Goal: Task Accomplishment & Management: Manage account settings

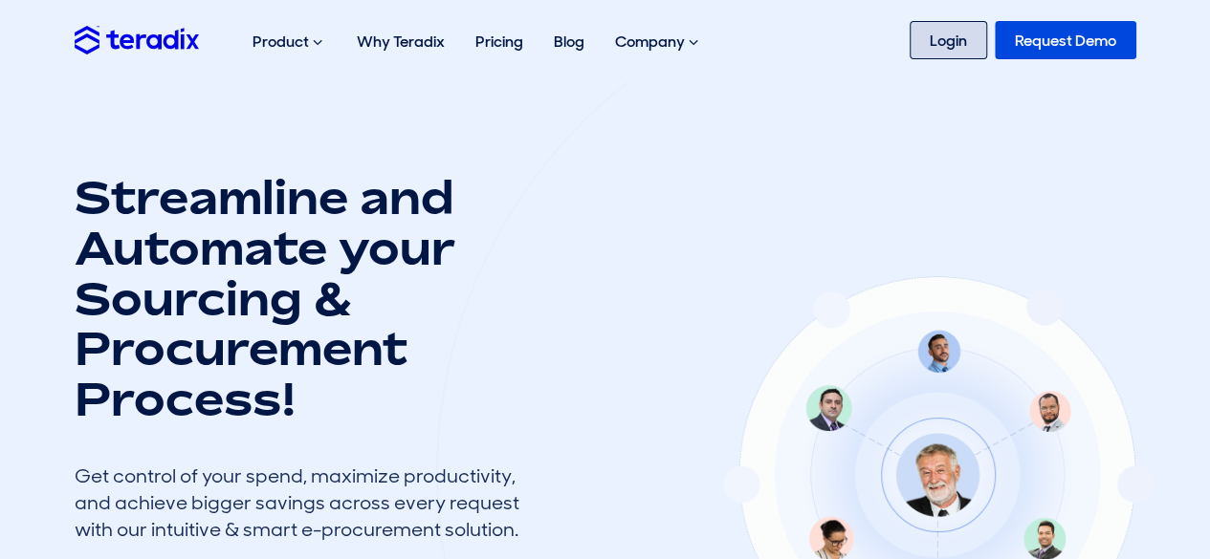
click at [931, 41] on link "Login" at bounding box center [947, 40] width 77 height 38
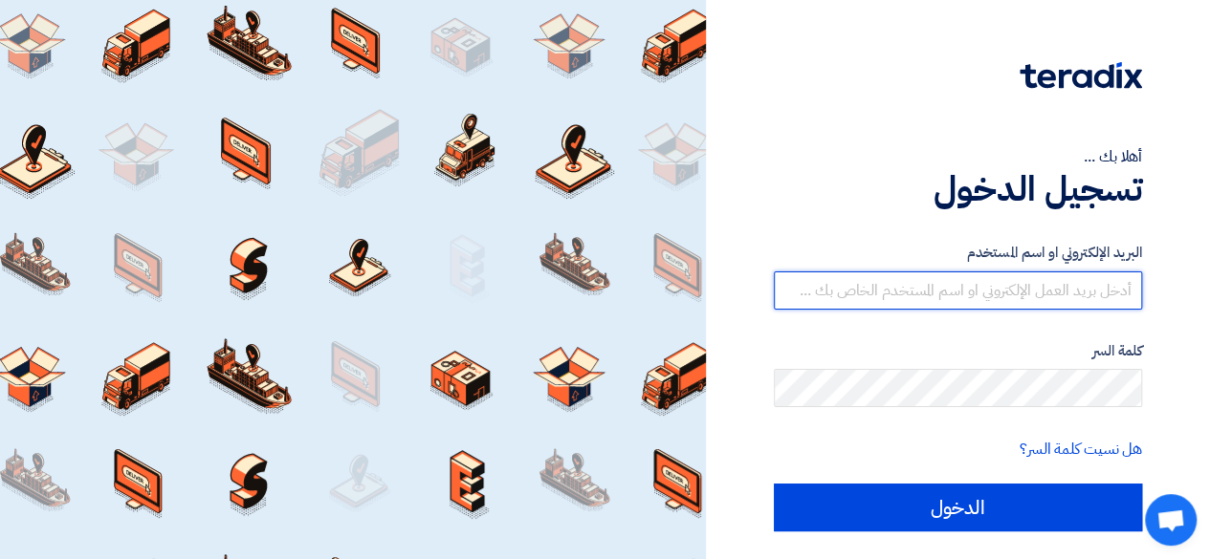
click at [1021, 299] on input "text" at bounding box center [958, 291] width 368 height 38
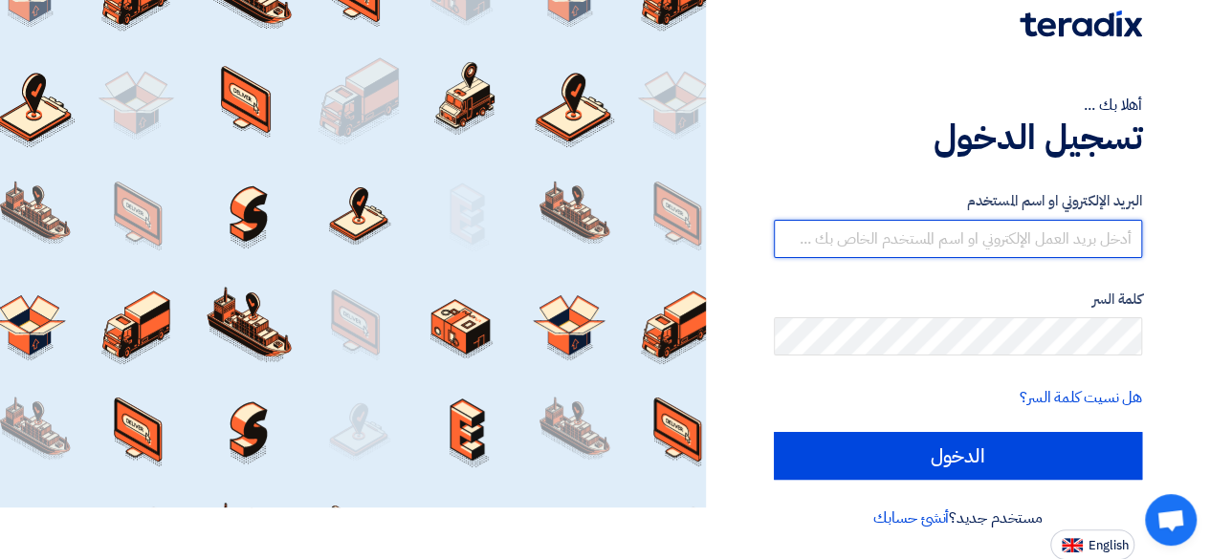
click at [1027, 238] on input "text" at bounding box center [958, 239] width 368 height 38
click at [907, 242] on input "text" at bounding box center [958, 239] width 368 height 38
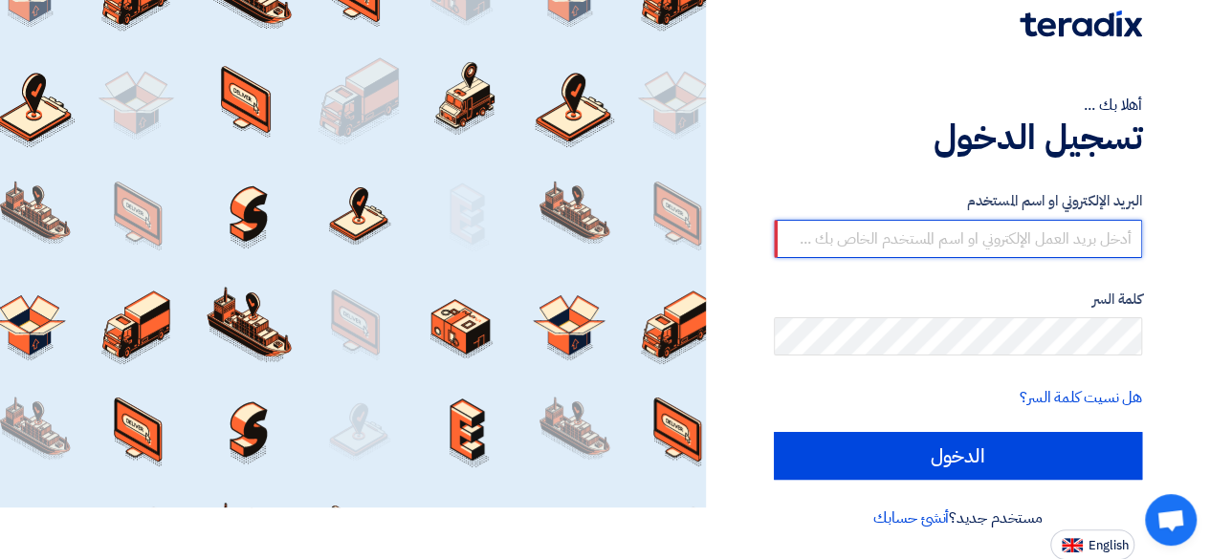
click at [907, 242] on input "text" at bounding box center [958, 239] width 368 height 38
drag, startPoint x: 907, startPoint y: 242, endPoint x: 1151, endPoint y: 75, distance: 296.6
click at [1151, 75] on div "أهلا بك ... تسجيل الدخول البريد الإلكتروني او اسم المستخدم كلمة السر هل نسيت كل…" at bounding box center [957, 254] width 475 height 612
click at [978, 244] on input "text" at bounding box center [958, 239] width 368 height 38
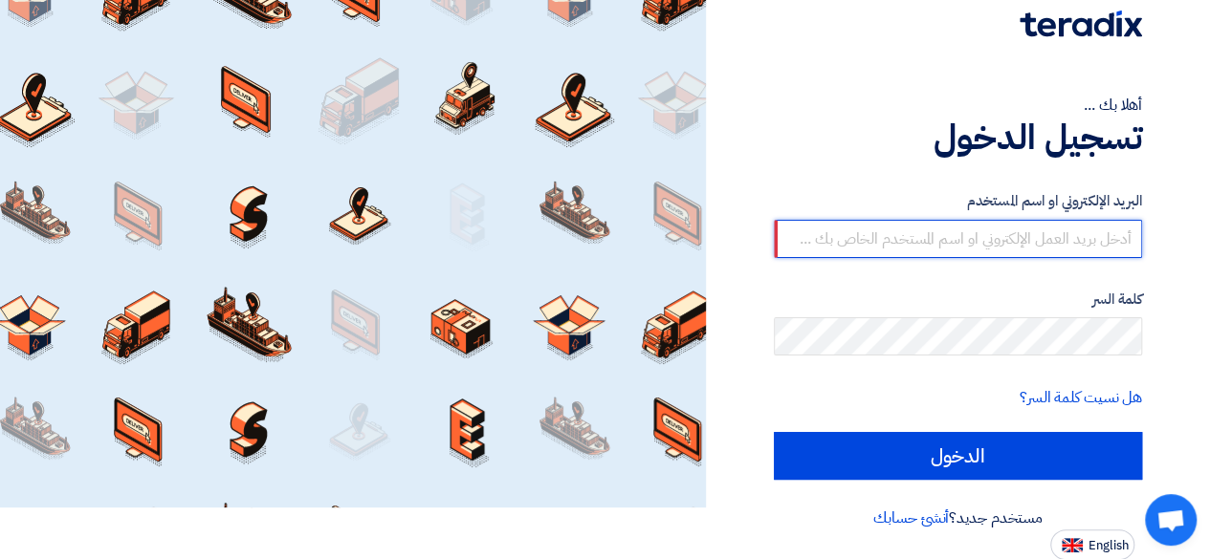
click at [978, 244] on input "text" at bounding box center [958, 239] width 368 height 38
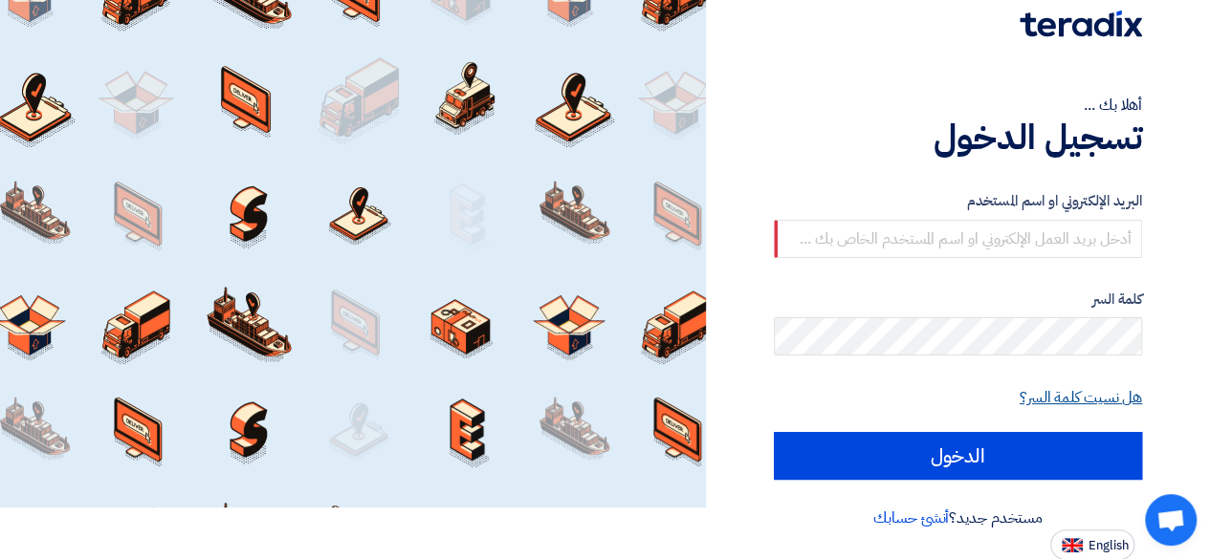
click at [1056, 389] on link "هل نسيت كلمة السر؟" at bounding box center [1080, 397] width 122 height 23
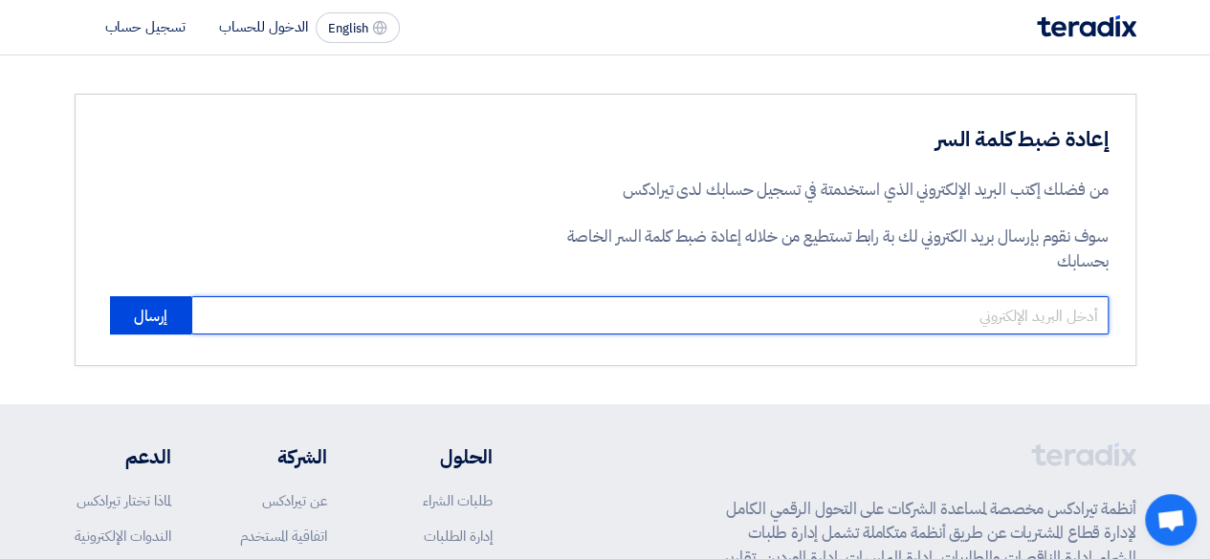
click at [1037, 316] on input "email" at bounding box center [649, 315] width 917 height 38
type input "karimsparetech@gmail.com"
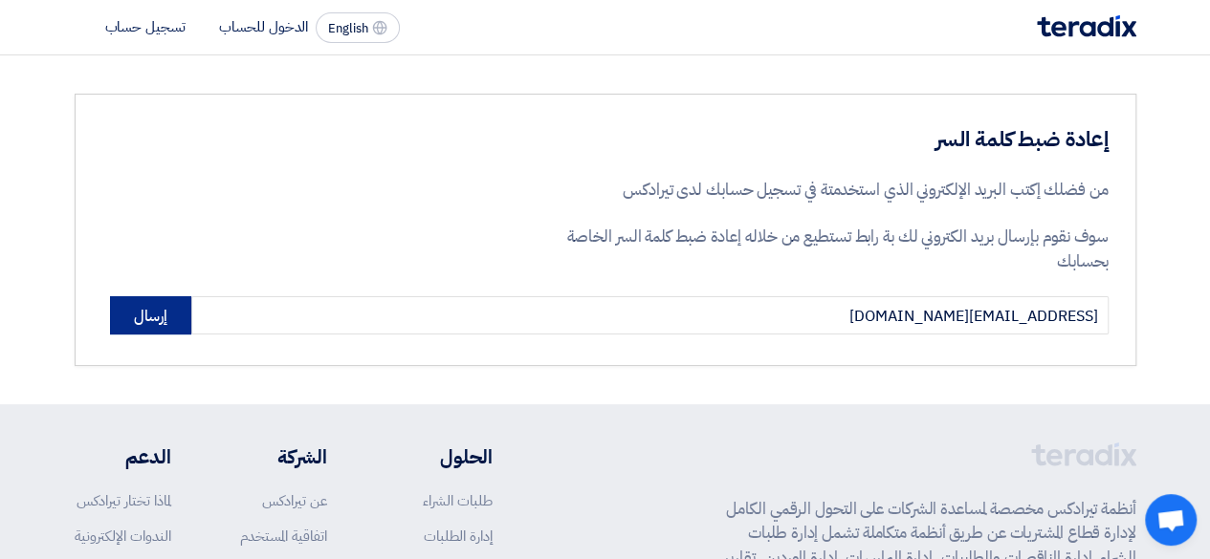
click at [148, 334] on button "إرسال" at bounding box center [150, 315] width 81 height 38
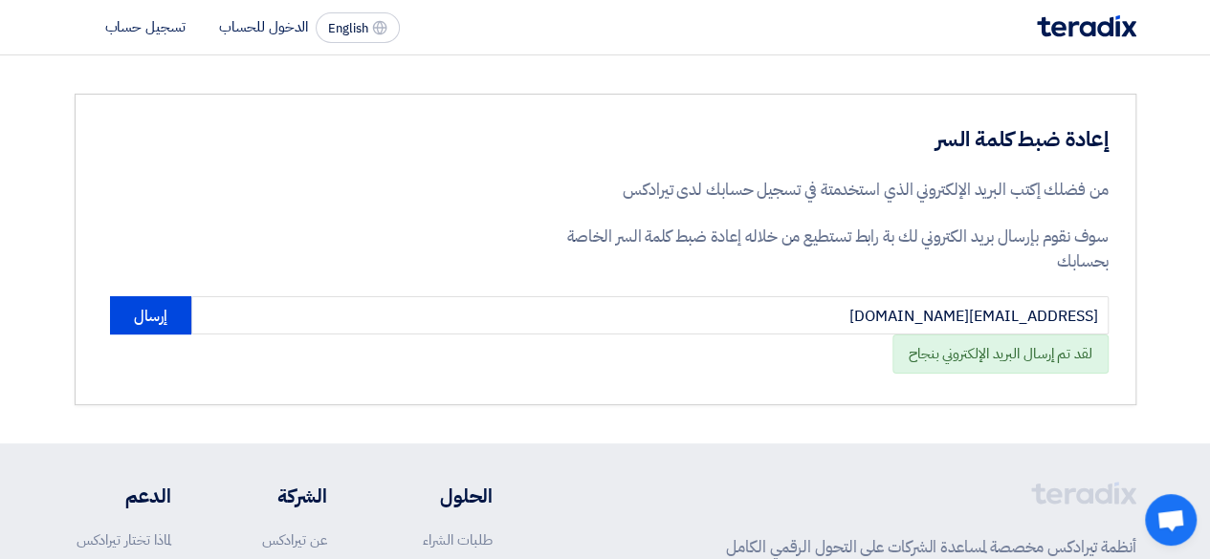
click at [268, 21] on li "الدخول للحساب" at bounding box center [263, 26] width 89 height 21
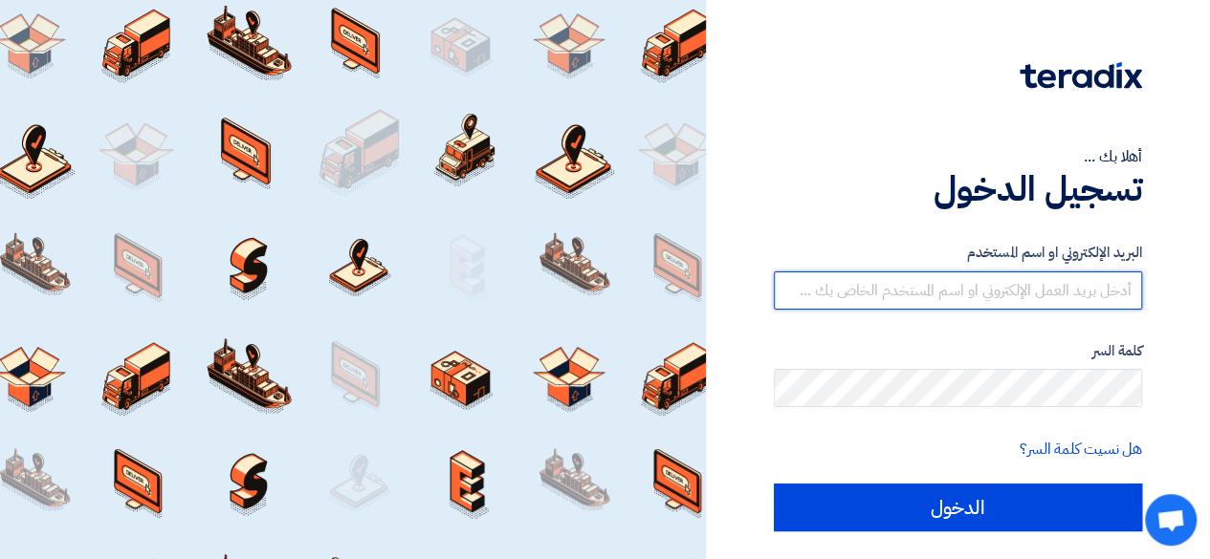
click at [910, 290] on input "text" at bounding box center [958, 291] width 368 height 38
type input "karimsparetech@gmail.com"
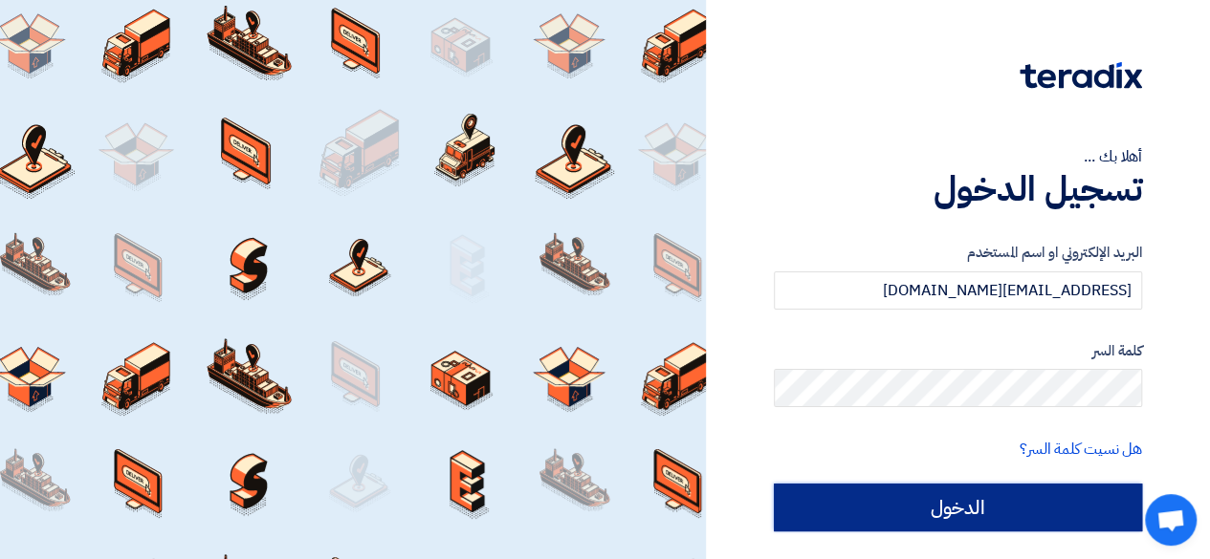
click at [997, 490] on input "الدخول" at bounding box center [958, 508] width 368 height 48
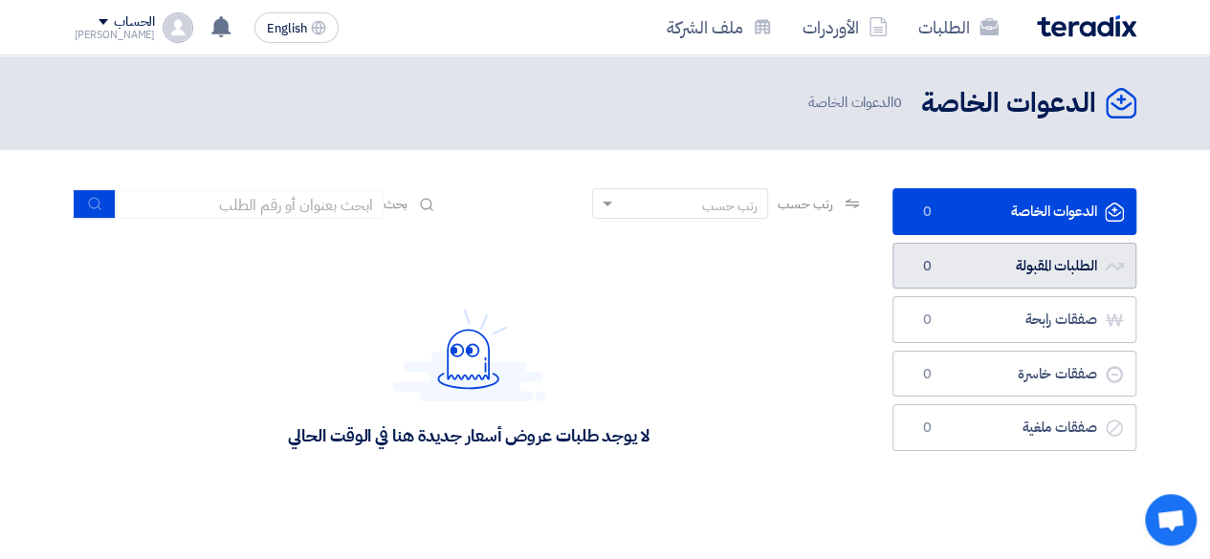
click at [1006, 262] on link "الطلبات المقبولة الطلبات المقبولة 0" at bounding box center [1014, 266] width 244 height 47
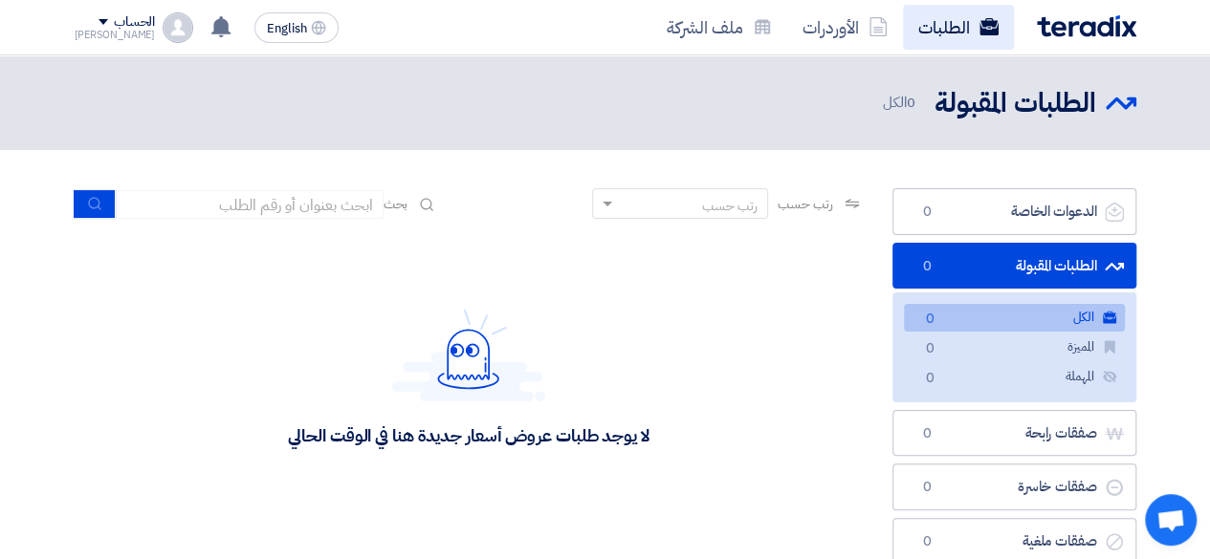
click at [958, 15] on link "الطلبات" at bounding box center [958, 27] width 111 height 45
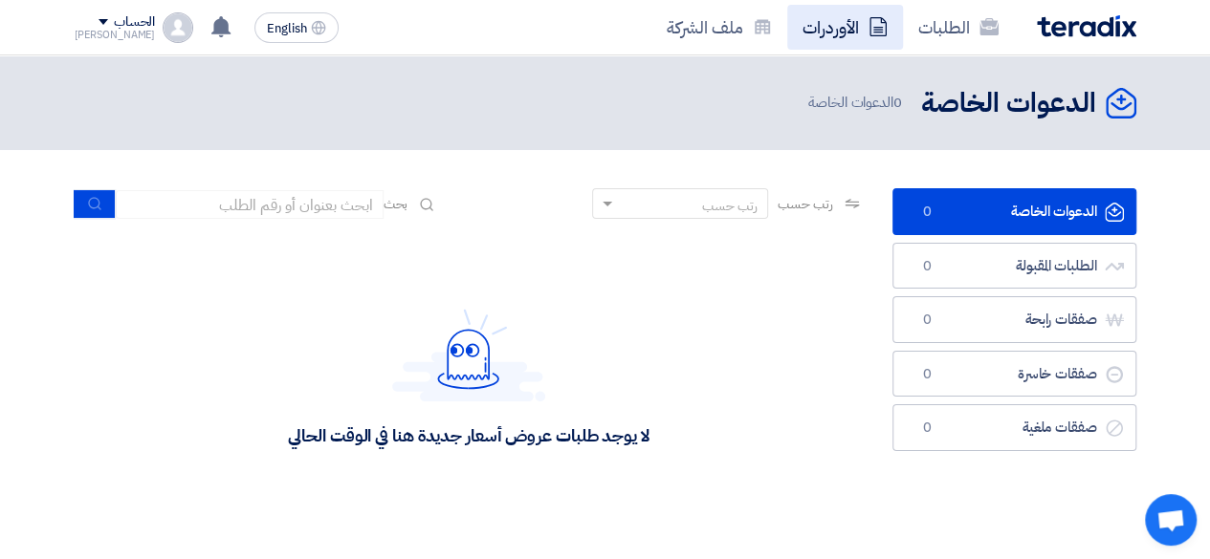
click at [869, 33] on icon at bounding box center [877, 26] width 19 height 19
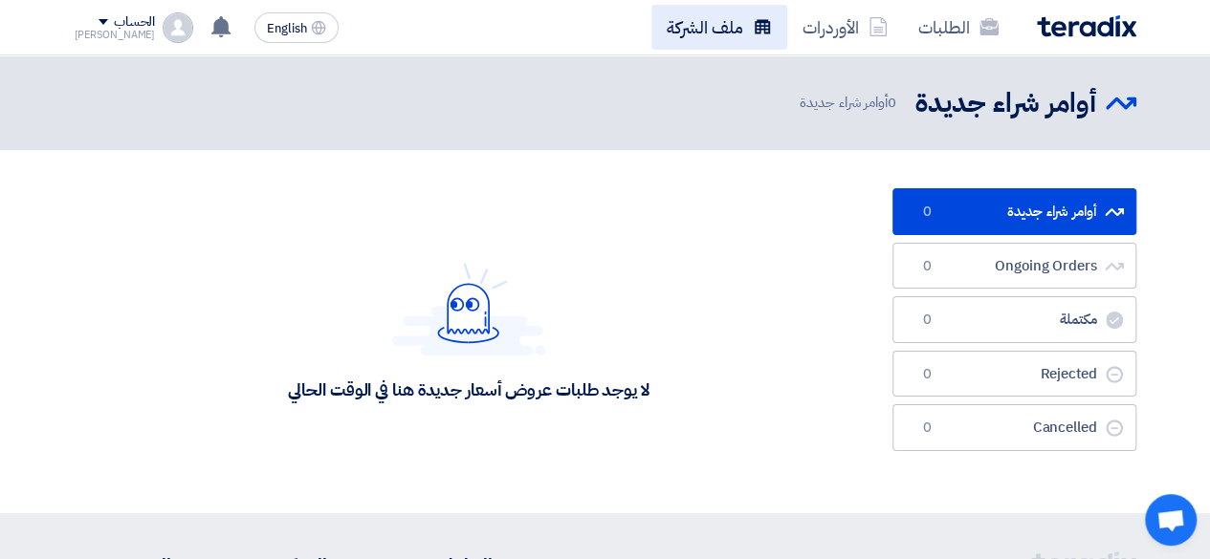
click at [730, 22] on link "ملف الشركة" at bounding box center [719, 27] width 136 height 45
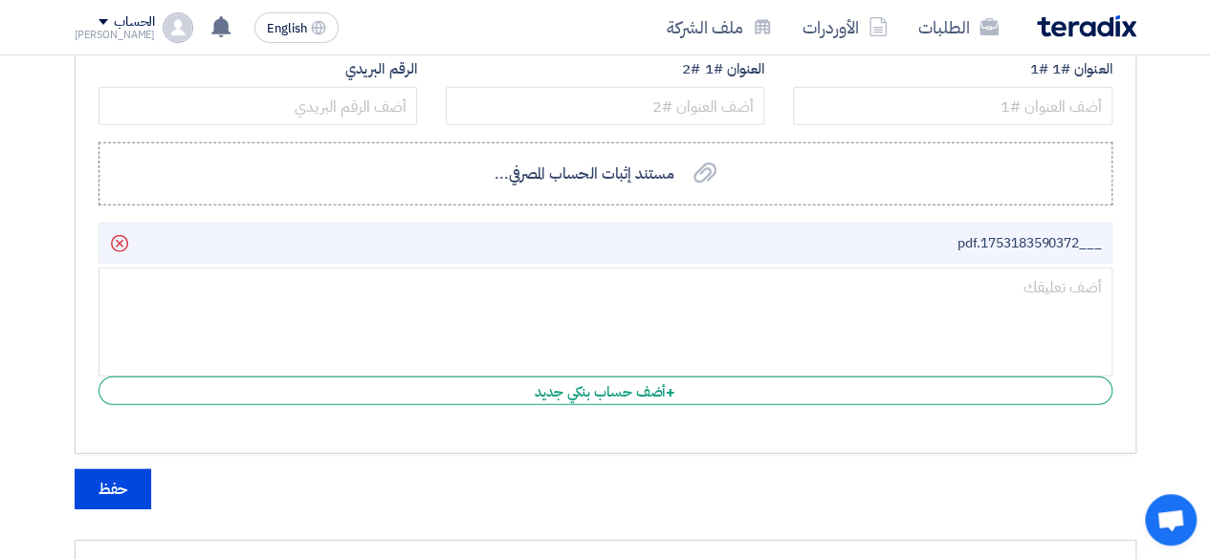
scroll to position [2517, 0]
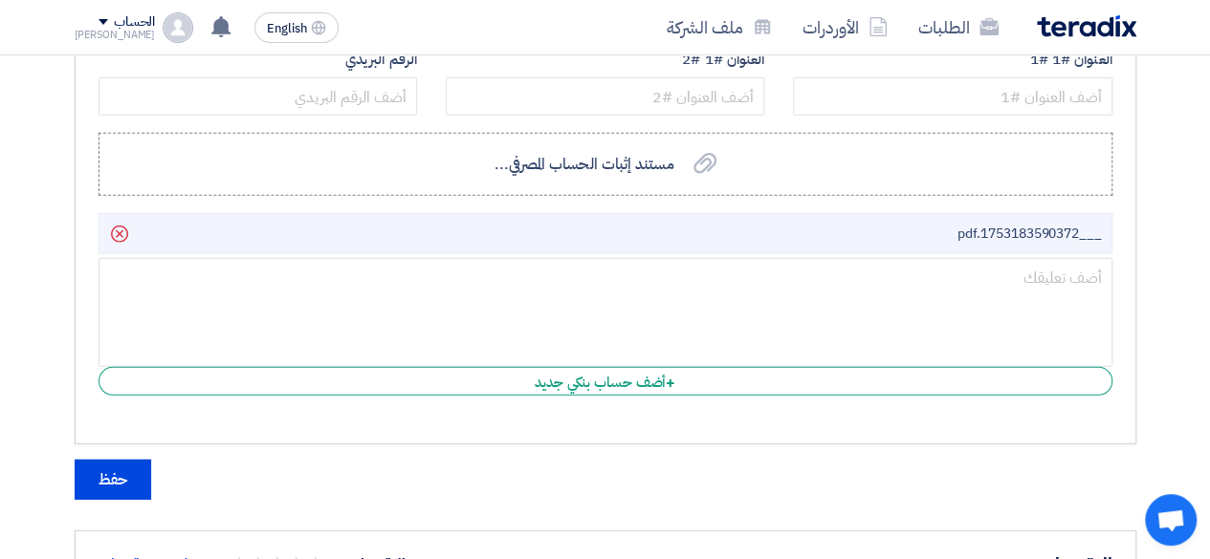
click at [835, 217] on li "___1753183590372.pdf Delete" at bounding box center [606, 233] width 1014 height 41
click at [1010, 224] on span "___1753183590372.pdf" at bounding box center [1028, 234] width 144 height 20
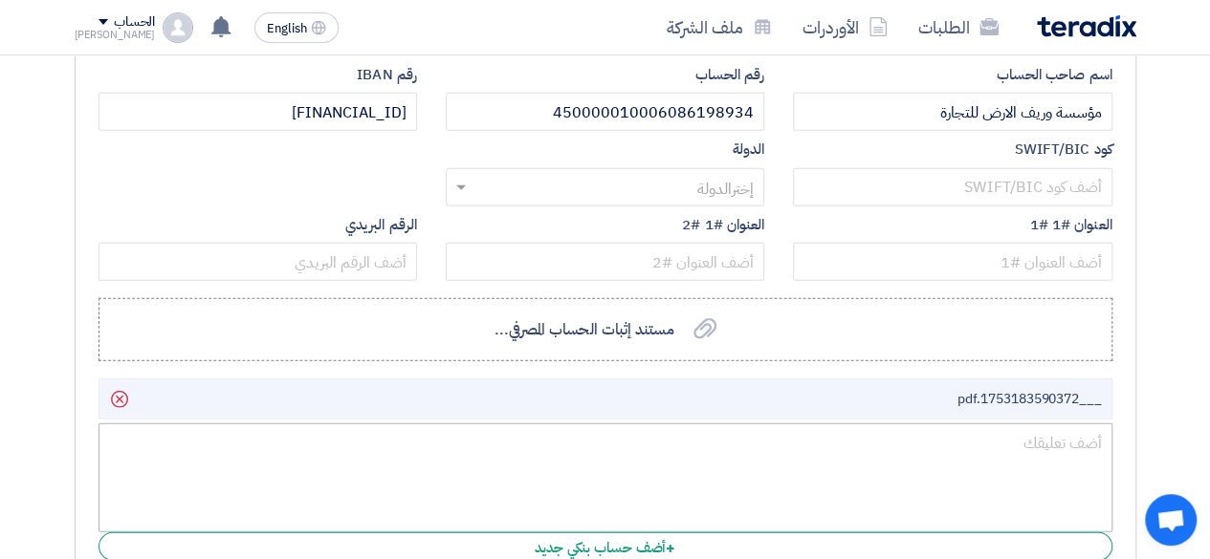
scroll to position [2351, 0]
click at [698, 320] on use at bounding box center [704, 330] width 23 height 21
click at [0, 0] on input "مستند إثبات الحساب المصرفي... مستند إثبات الحساب المصرفي..." at bounding box center [0, 0] width 0 height 0
click at [247, 386] on li "___1753183590372.pdf Delete" at bounding box center [606, 400] width 1014 height 41
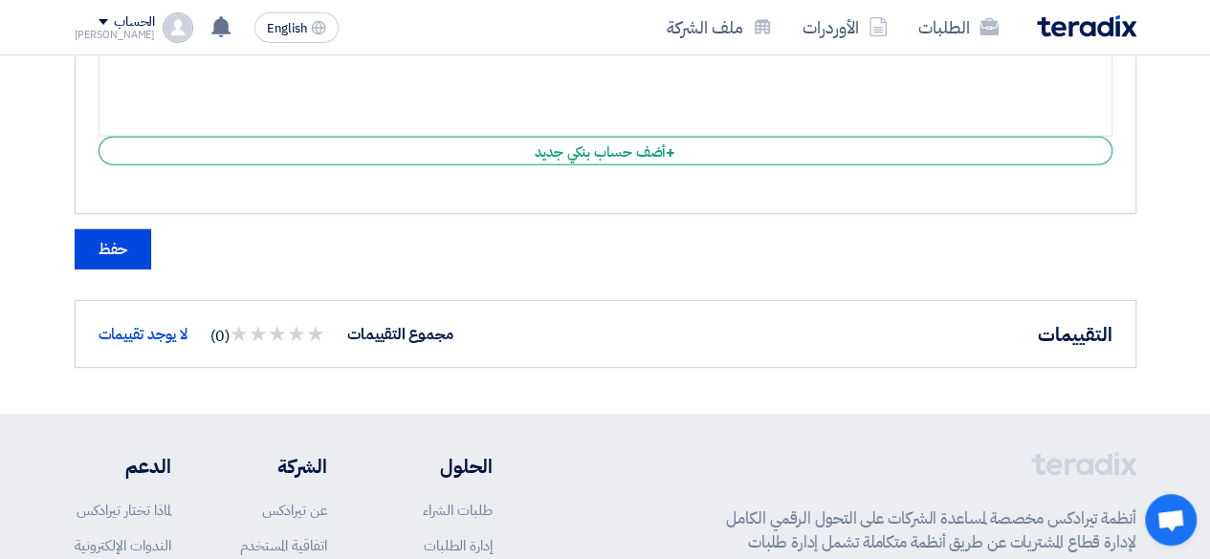
scroll to position [2749, 0]
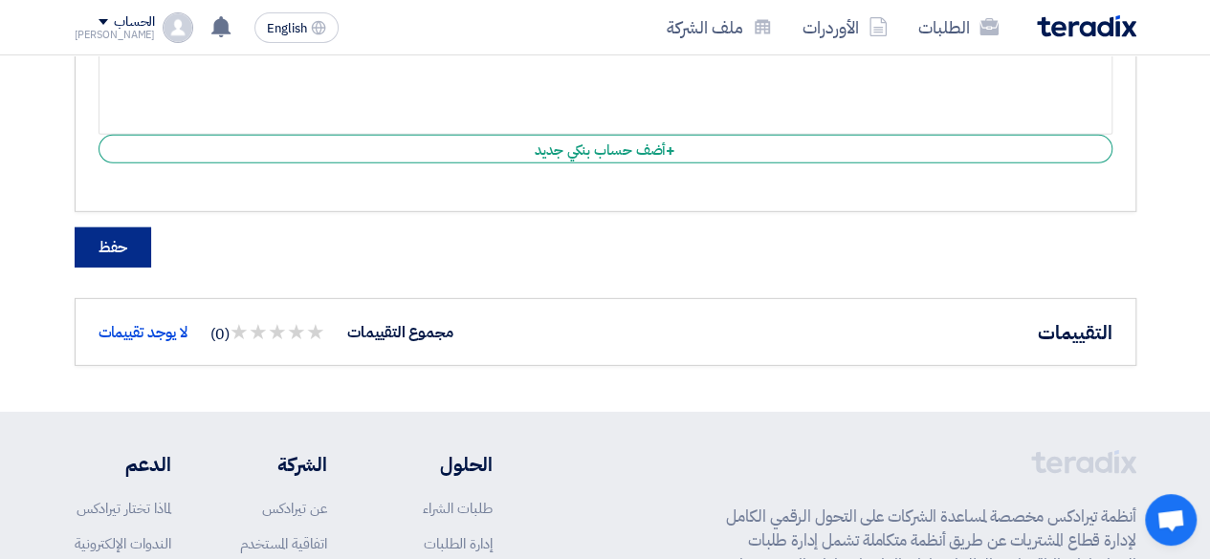
click at [123, 228] on button "حفظ" at bounding box center [113, 248] width 77 height 40
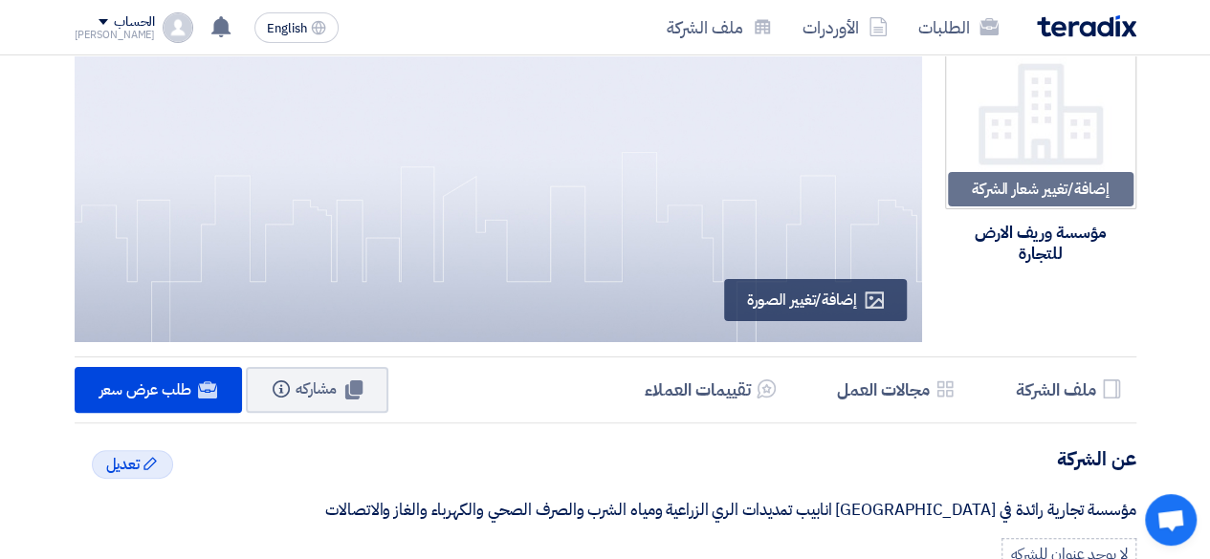
scroll to position [0, 0]
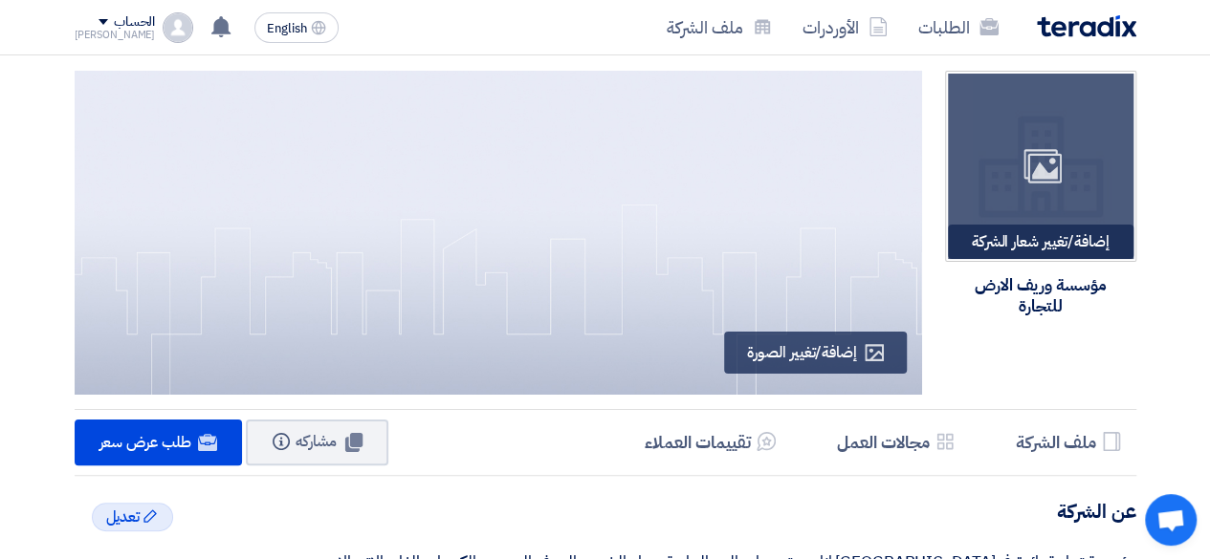
click at [1069, 187] on div "Image" at bounding box center [1041, 167] width 186 height 186
click at [1062, 194] on div "Image" at bounding box center [1041, 167] width 186 height 186
type input "C:\fakepath\WhatsApp Image 2025-08-18 at 2.29.24 PM.jpeg"
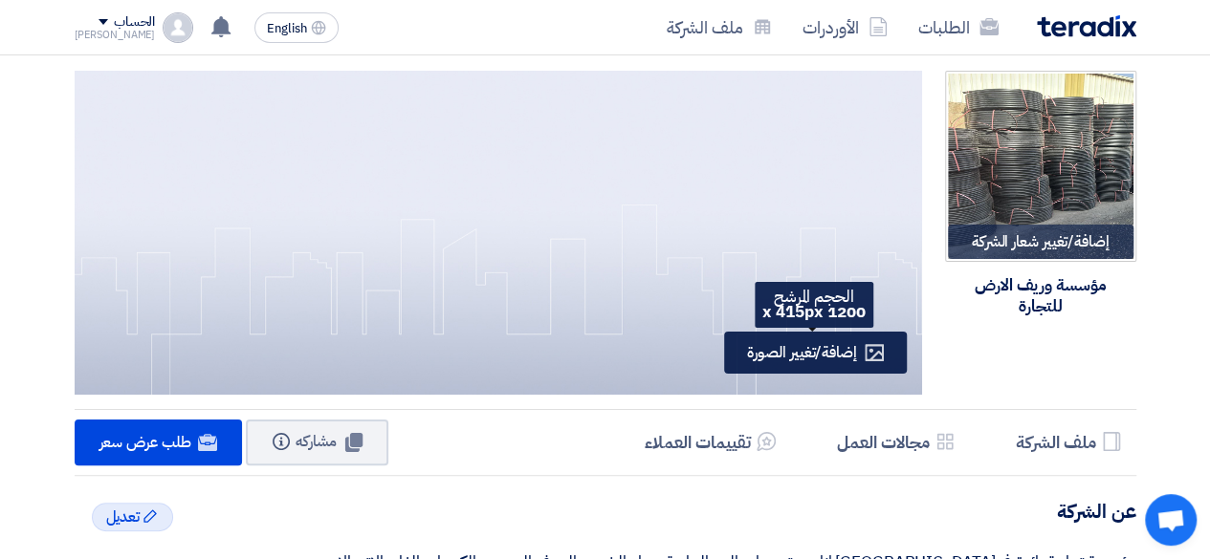
click at [810, 346] on span "إضافة/تغيير الصورة" at bounding box center [801, 352] width 109 height 23
type input "C:\fakepath\WhatsApp Image 2025-08-18 at 2.30.25 PM.jpeg"
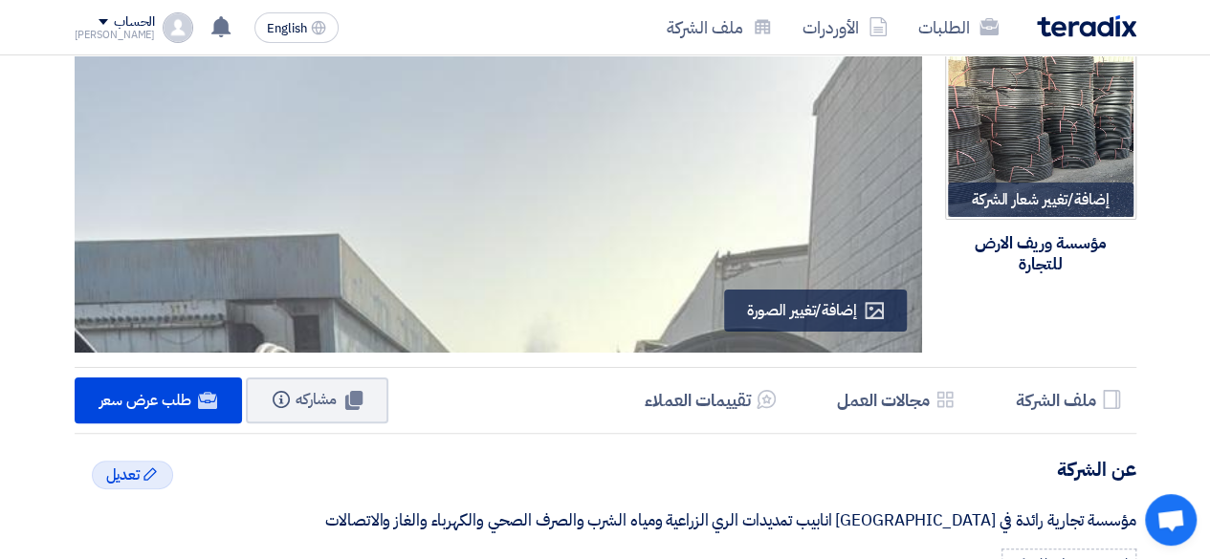
scroll to position [39, 0]
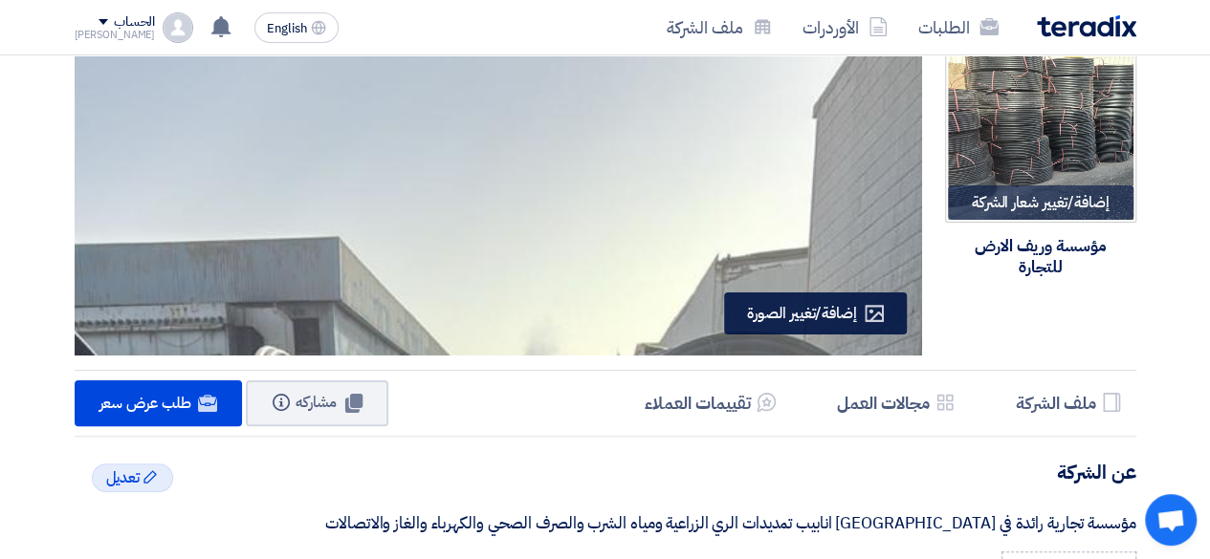
click at [790, 313] on span "إضافة/تغيير الصورة" at bounding box center [801, 313] width 109 height 23
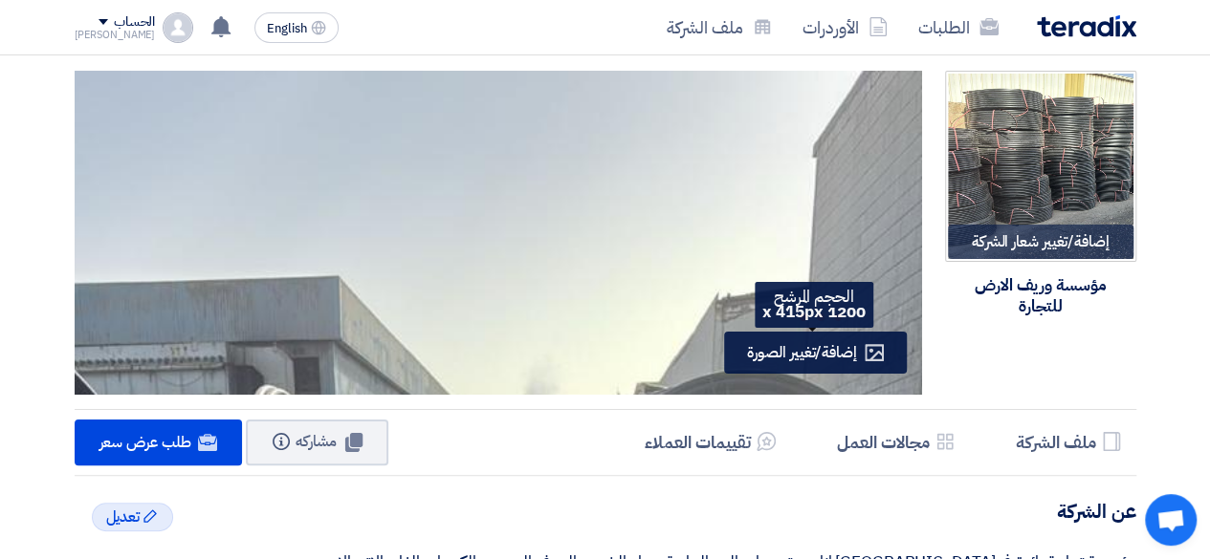
click at [832, 347] on span "إضافة/تغيير الصورة" at bounding box center [801, 352] width 109 height 23
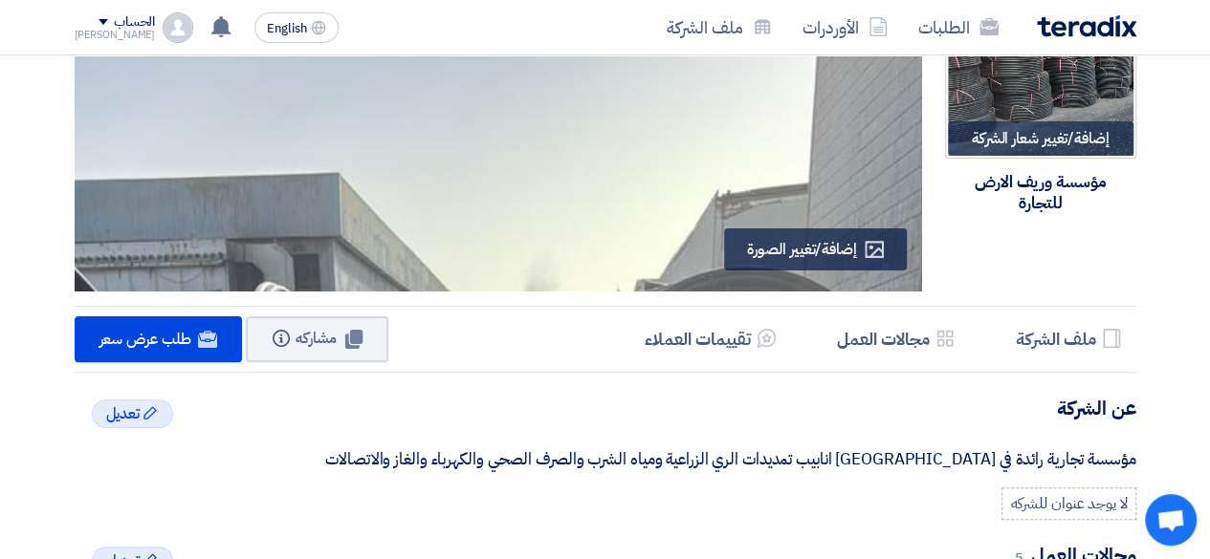
scroll to position [106, 0]
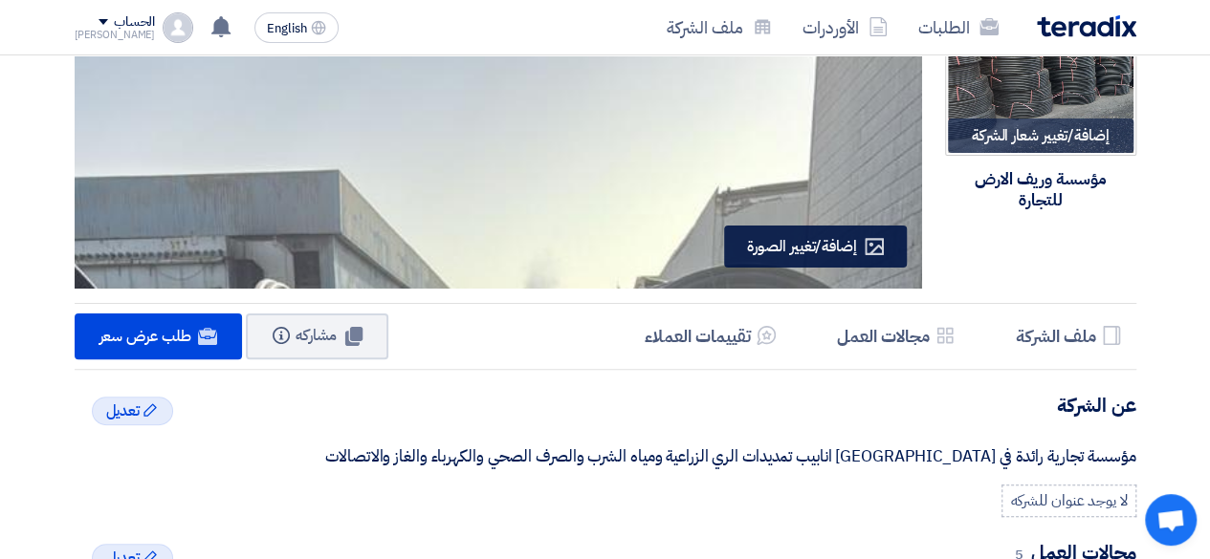
click at [884, 256] on div "Profile إضافة/تغيير الصورة" at bounding box center [815, 247] width 182 height 42
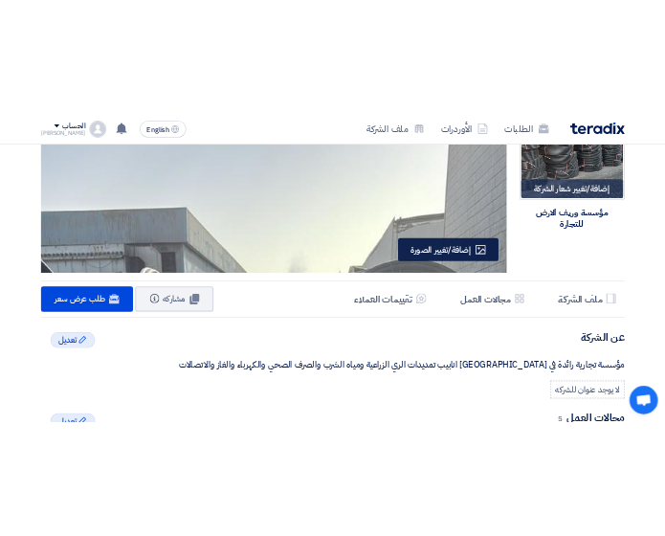
scroll to position [0, 0]
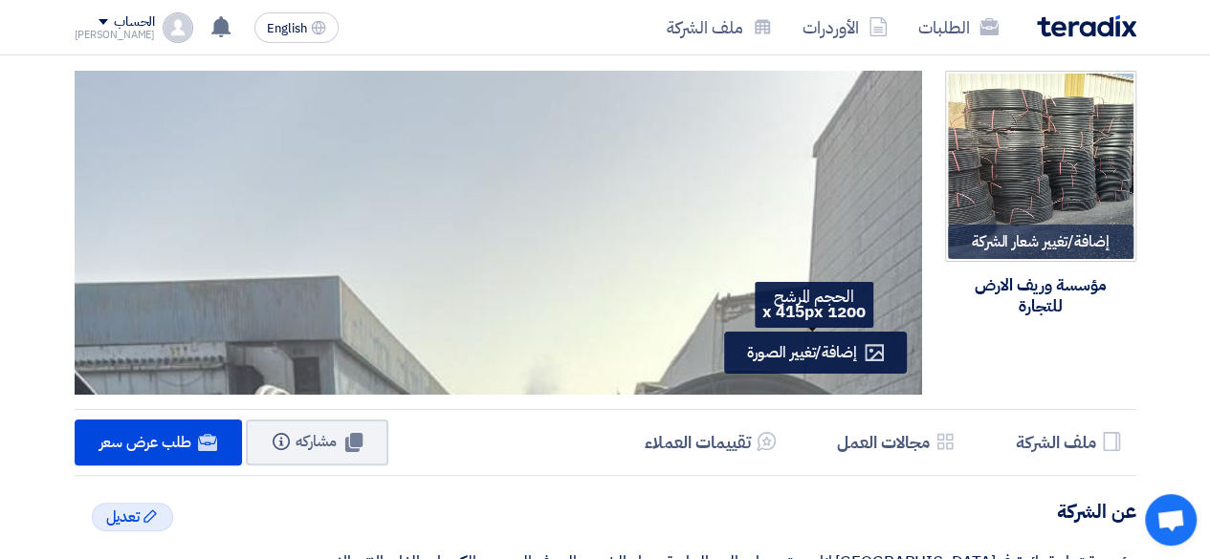
type input "C:\fakepath\WhatsApp Image 2025-08-18 at 2.29.24 PM.jpeg"
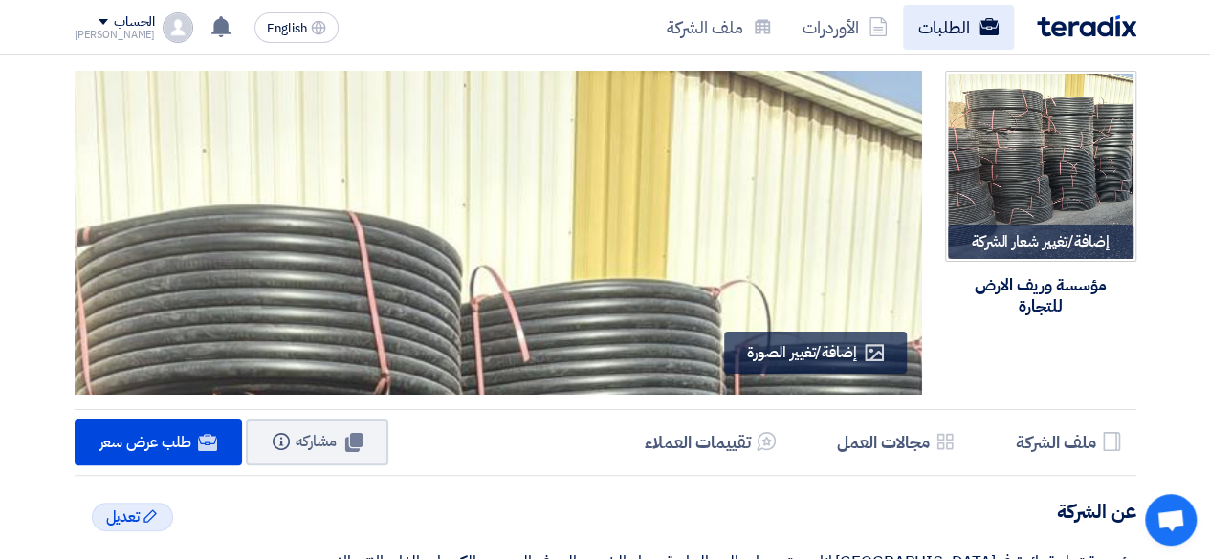
click at [960, 22] on link "الطلبات" at bounding box center [958, 27] width 111 height 45
